Goal: Transaction & Acquisition: Obtain resource

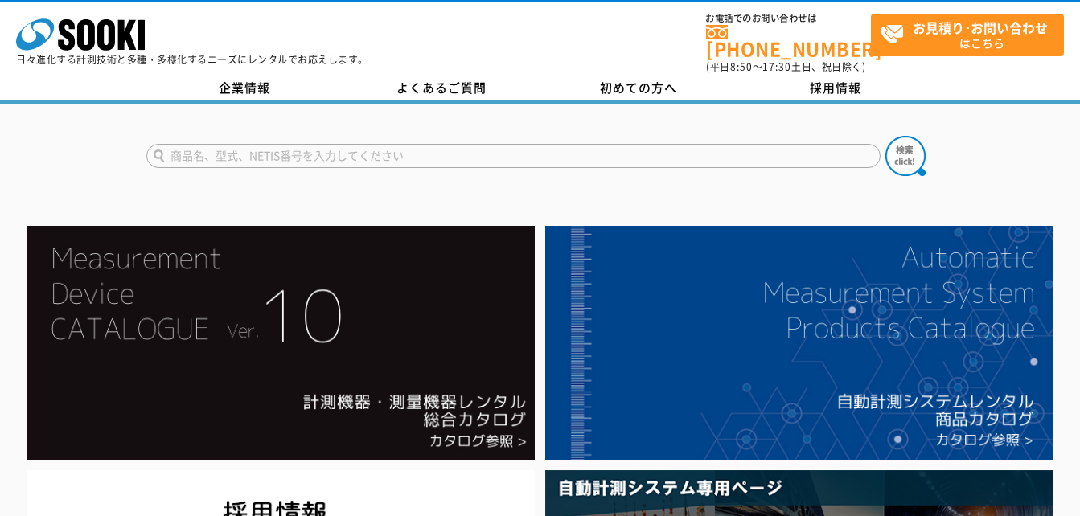
click at [427, 144] on input "text" at bounding box center [513, 156] width 734 height 24
type input "デジタル粉じん系"
click at [885, 136] on button at bounding box center [905, 156] width 40 height 40
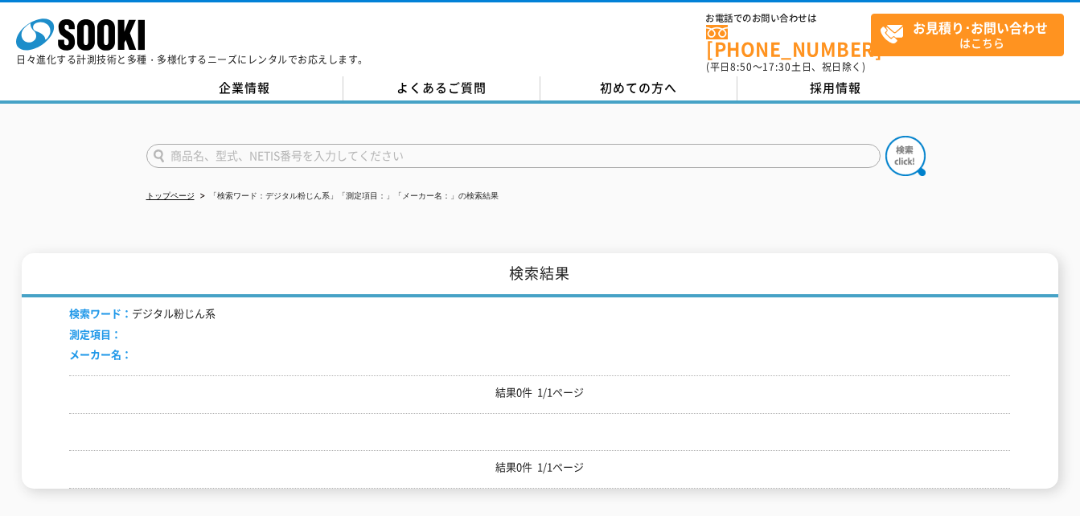
click at [262, 146] on input "text" at bounding box center [513, 156] width 734 height 24
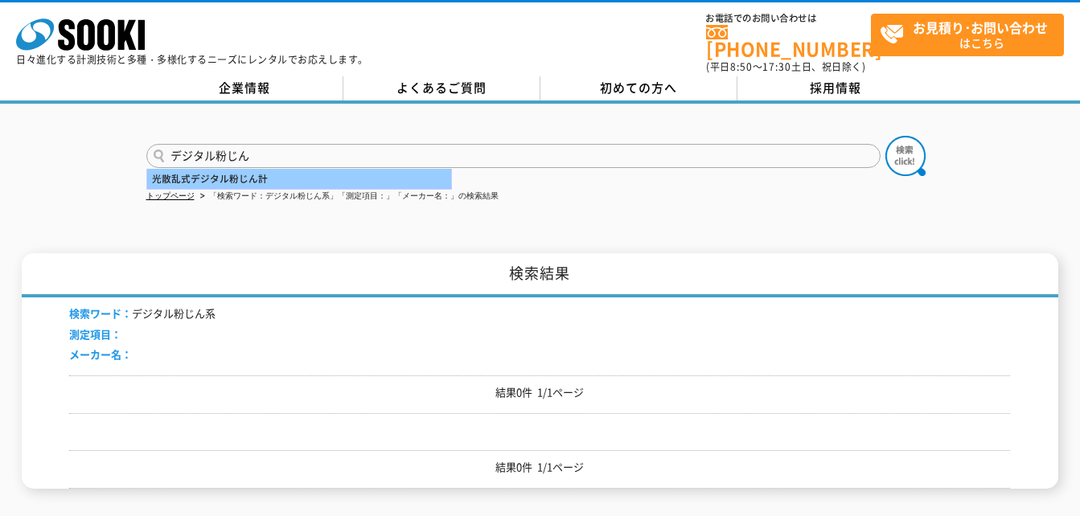
click at [235, 170] on div "光散乱式デジタル粉じん計" at bounding box center [299, 179] width 304 height 20
type input "光散乱式デジタル粉じん計"
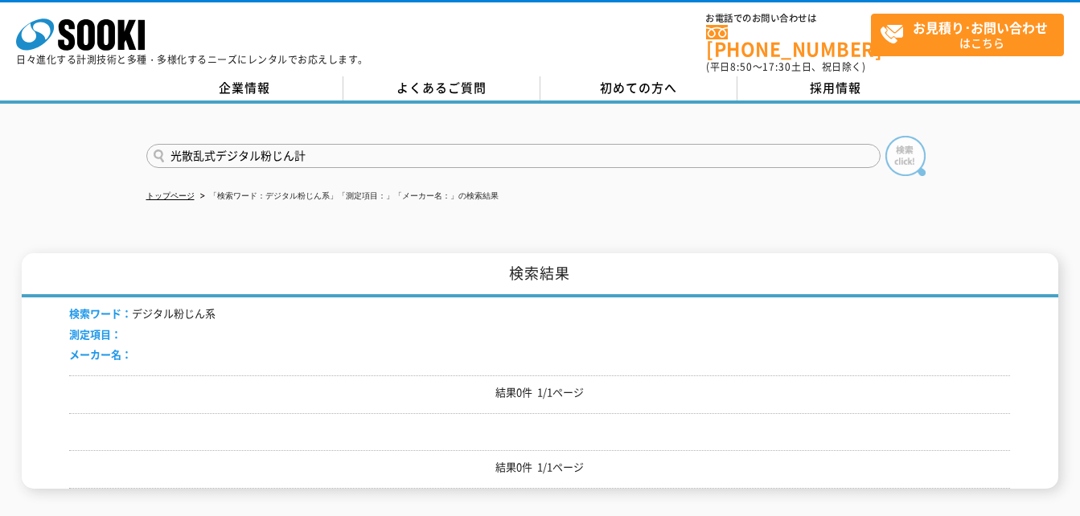
click at [912, 147] on img at bounding box center [905, 156] width 40 height 40
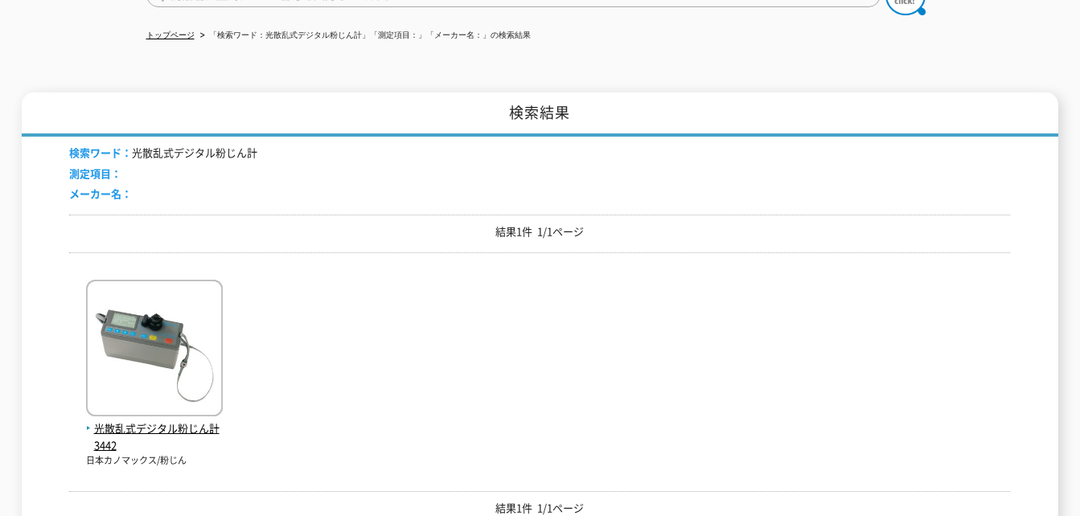
scroll to position [322, 0]
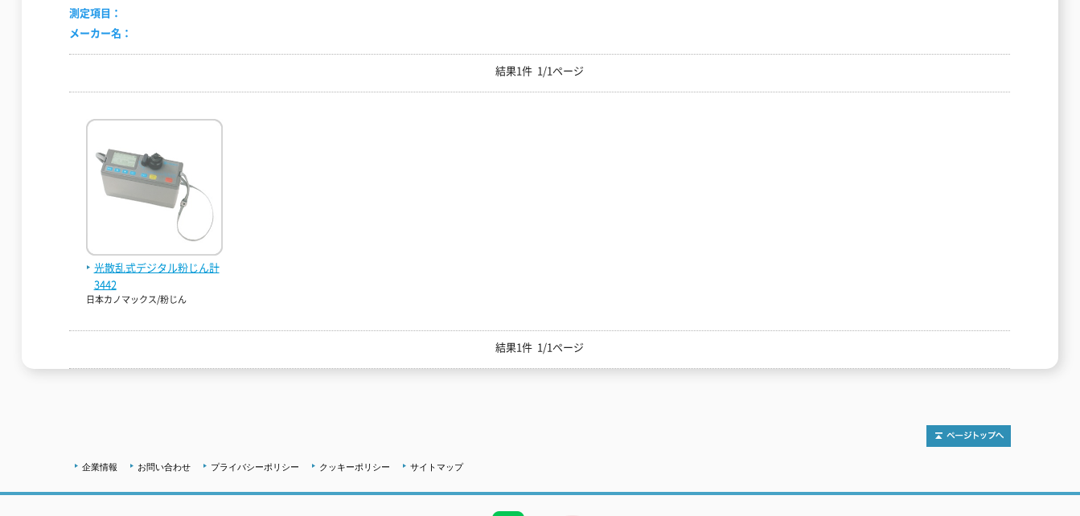
click at [128, 262] on span "光散乱式デジタル粉じん計 3442" at bounding box center [154, 277] width 137 height 34
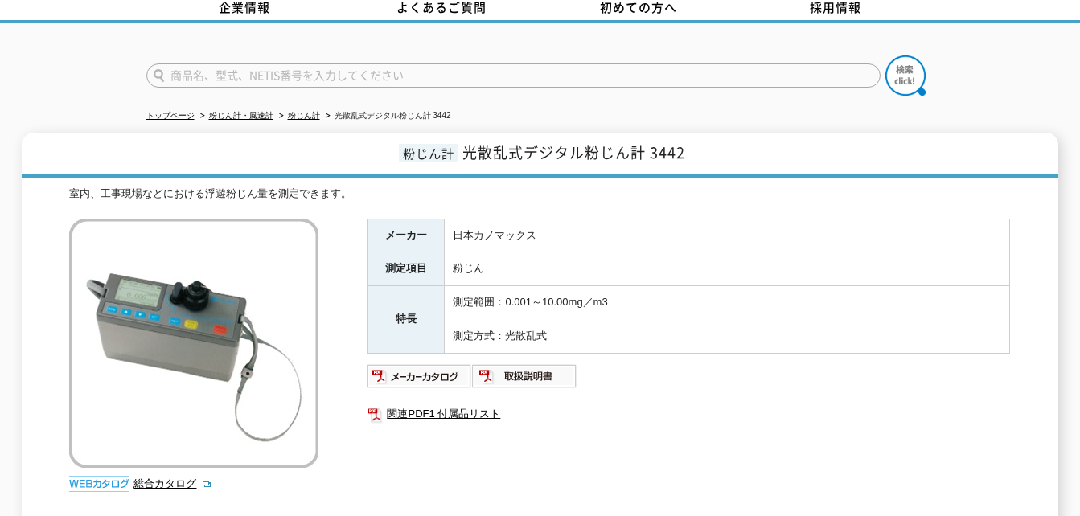
scroll to position [161, 0]
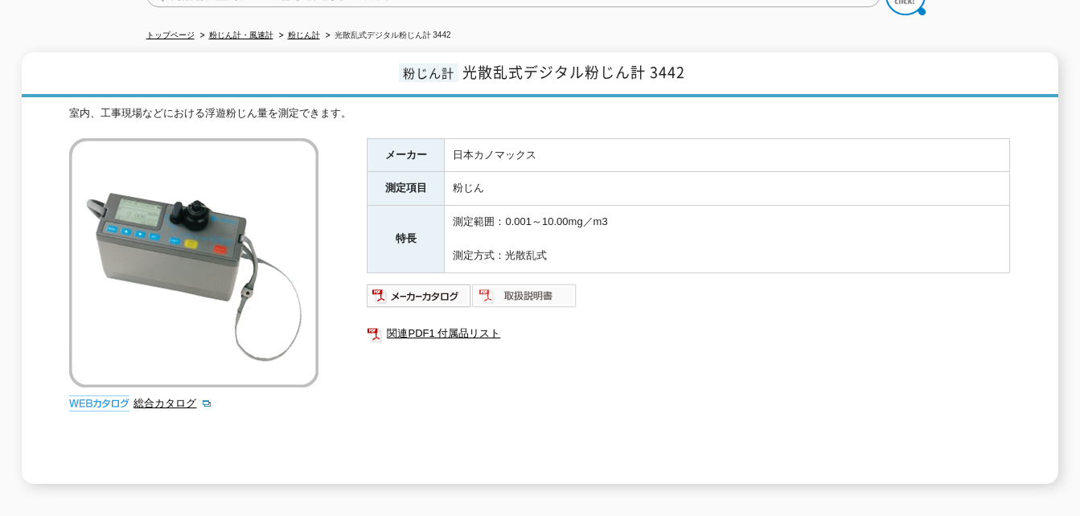
click at [505, 283] on img at bounding box center [524, 296] width 105 height 26
